Goal: Use online tool/utility: Utilize a website feature to perform a specific function

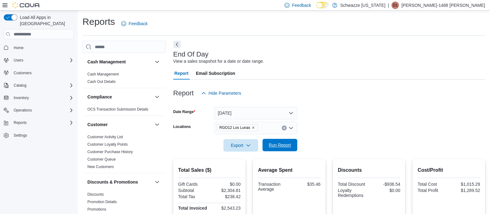
click at [279, 143] on span "Run Report" at bounding box center [280, 145] width 22 height 6
click at [284, 147] on span "Run Report" at bounding box center [280, 145] width 22 height 6
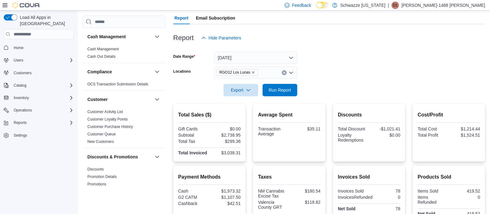
scroll to position [43, 0]
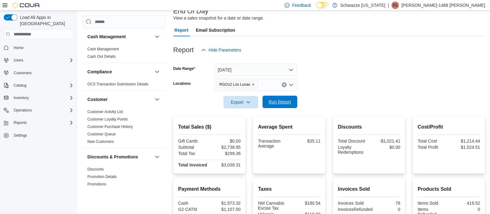
click at [279, 100] on span "Run Report" at bounding box center [280, 102] width 22 height 6
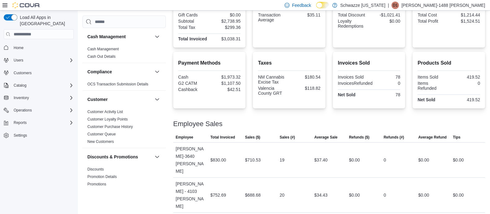
scroll to position [159, 0]
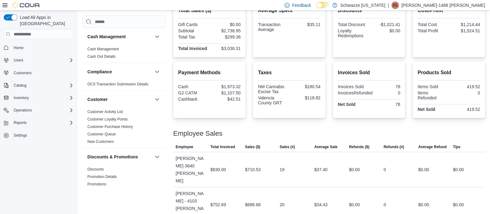
click at [334, 130] on div "Employee Sales" at bounding box center [329, 133] width 312 height 7
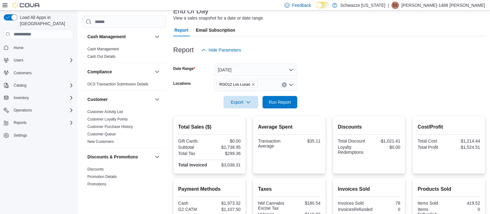
scroll to position [0, 0]
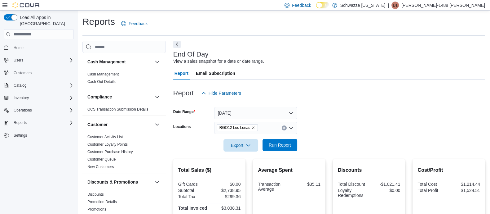
click at [275, 145] on span "Run Report" at bounding box center [280, 145] width 22 height 6
click at [277, 150] on span "Run Report" at bounding box center [279, 145] width 27 height 12
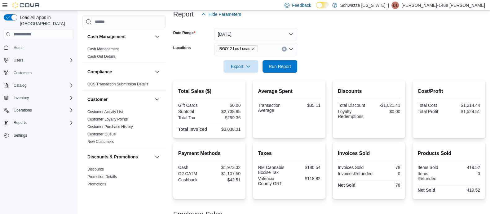
scroll to position [4, 0]
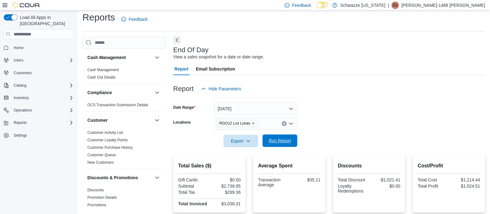
click at [274, 140] on span "Run Report" at bounding box center [280, 140] width 22 height 6
click at [275, 141] on span "Run Report" at bounding box center [280, 140] width 22 height 6
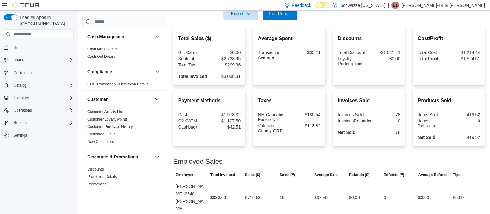
scroll to position [121, 0]
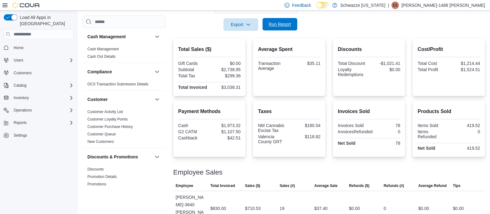
click at [274, 28] on span "Run Report" at bounding box center [279, 24] width 27 height 12
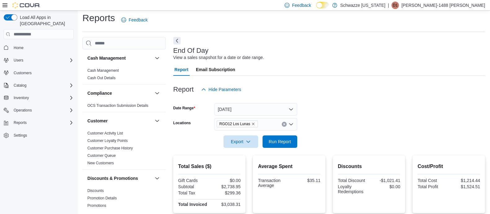
scroll to position [0, 0]
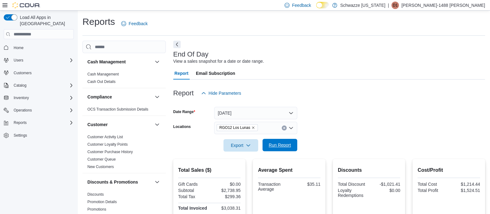
click at [293, 145] on span "Run Report" at bounding box center [279, 145] width 27 height 12
